Goal: Navigation & Orientation: Find specific page/section

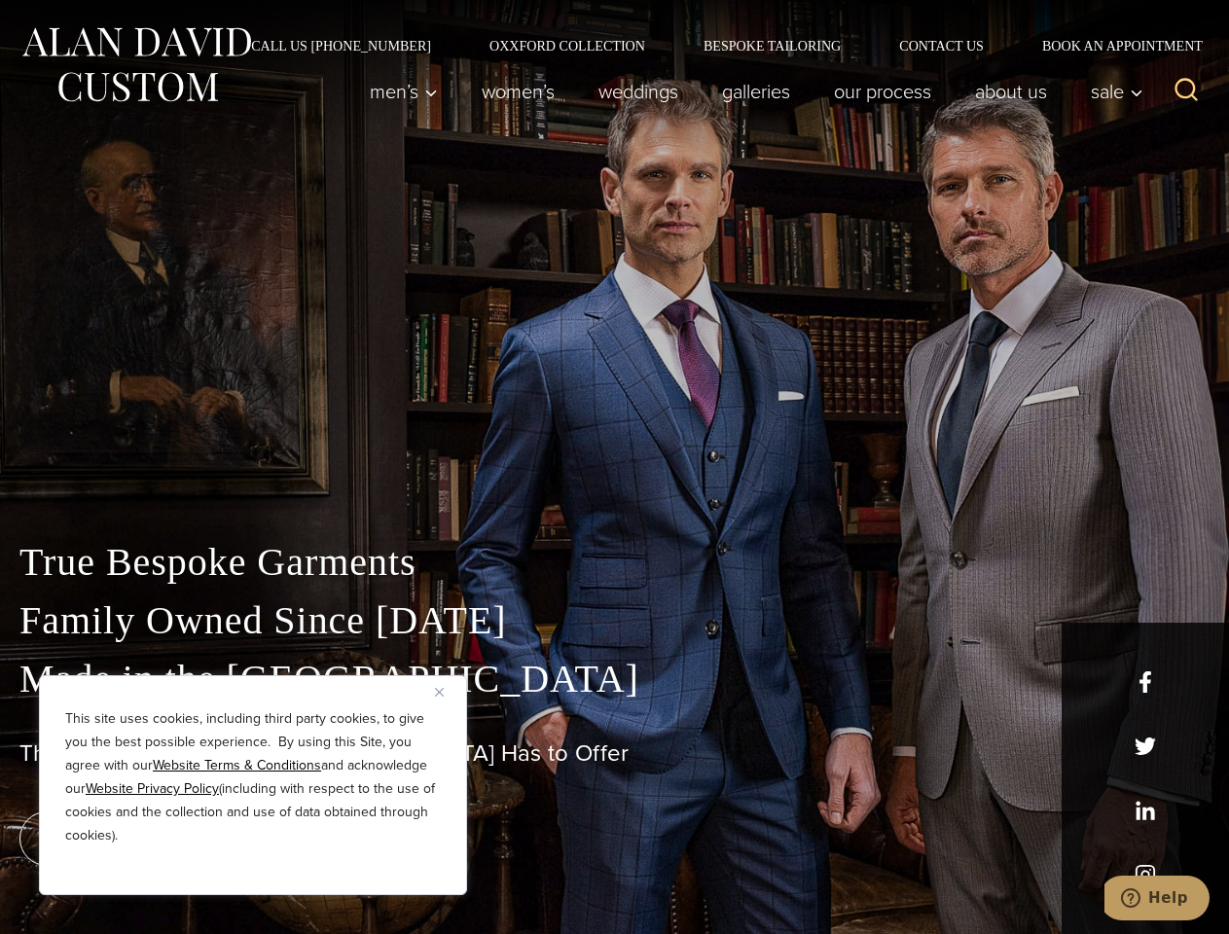
click at [614, 467] on div "True Bespoke Garments Family Owned Since [DATE] Made in [GEOGRAPHIC_DATA] The B…" at bounding box center [614, 685] width 1229 height 498
click at [447, 692] on button "Close" at bounding box center [446, 691] width 23 height 23
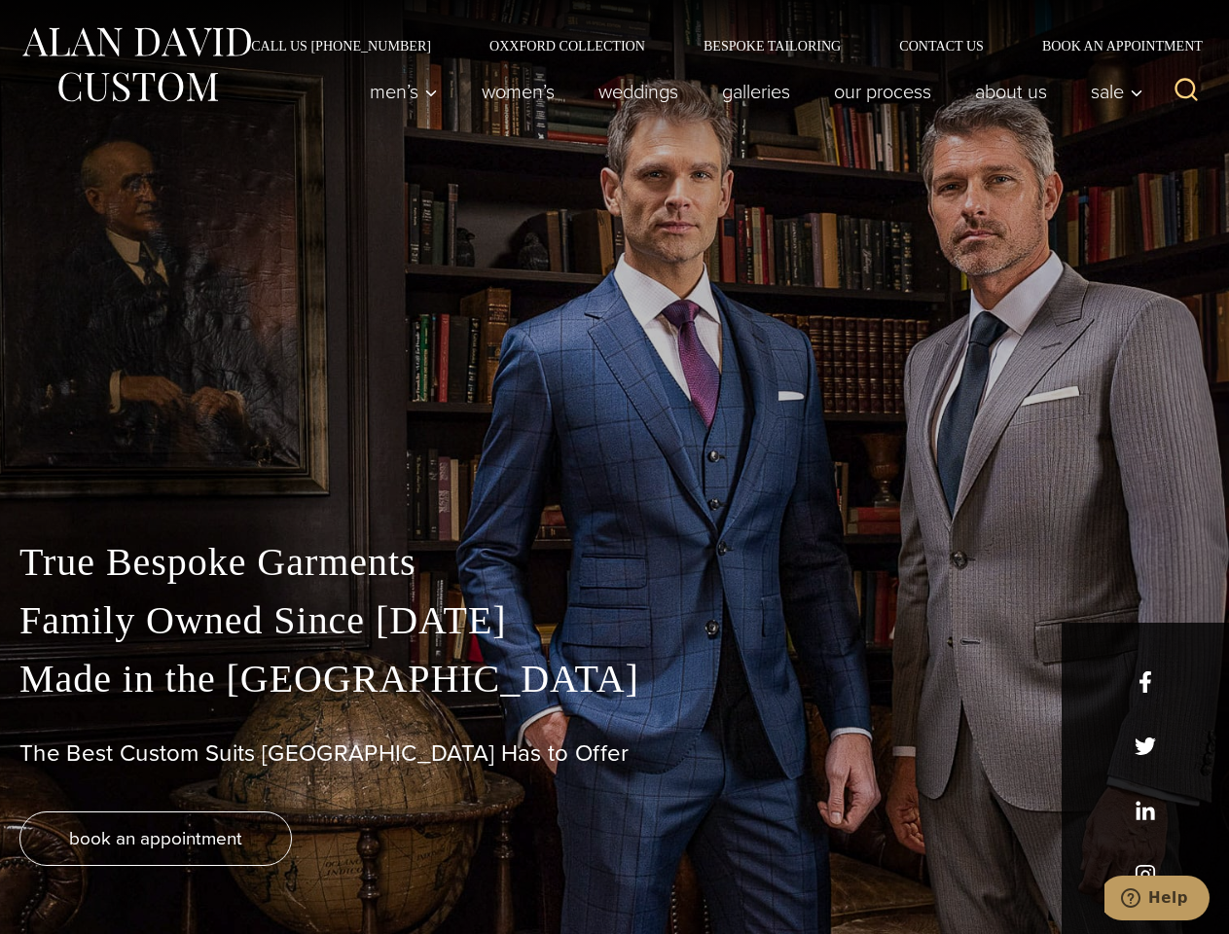
click at [253, 869] on div "True Bespoke Garments Family Owned Since [DATE] Made in [GEOGRAPHIC_DATA] The B…" at bounding box center [614, 733] width 1229 height 401
click at [1186, 91] on icon "Search" at bounding box center [1187, 90] width 28 height 28
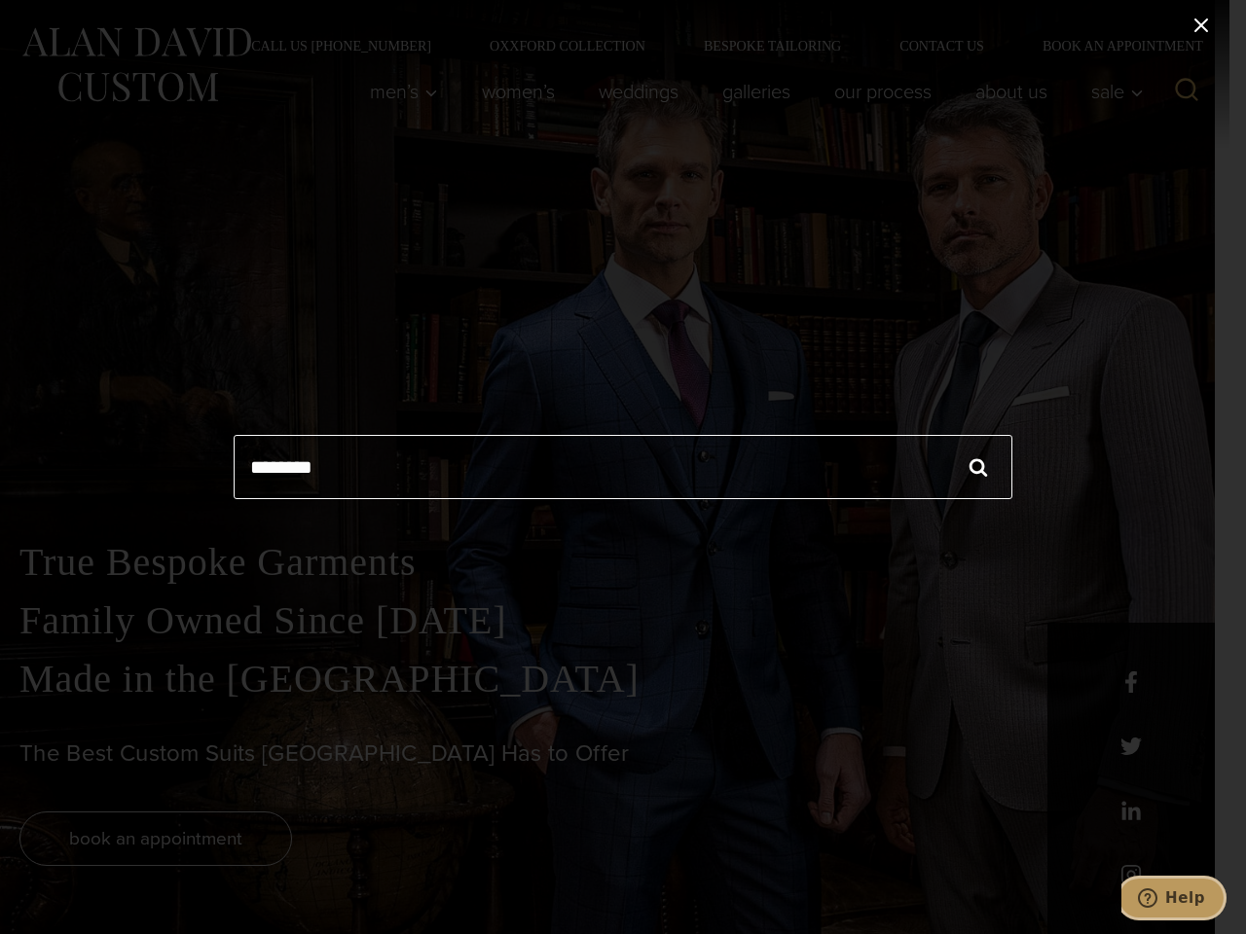
click at [1157, 898] on icon "Help" at bounding box center [1147, 898] width 19 height 19
